Goal: Use online tool/utility: Utilize a website feature to perform a specific function

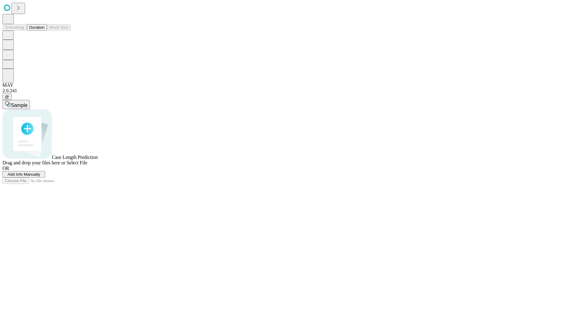
click at [87, 165] on span "Select File" at bounding box center [77, 162] width 21 height 5
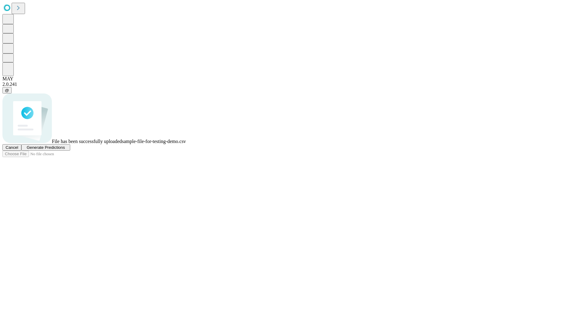
click at [65, 150] on span "Generate Predictions" at bounding box center [46, 147] width 38 height 5
